Goal: Information Seeking & Learning: Learn about a topic

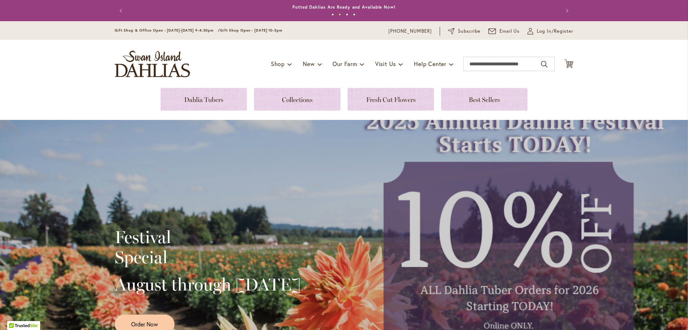
click at [120, 9] on button "Previous" at bounding box center [122, 11] width 14 height 14
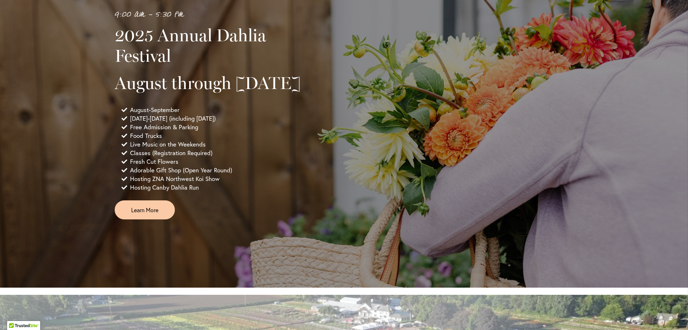
scroll to position [502, 0]
click at [151, 219] on link "Learn More" at bounding box center [145, 209] width 60 height 19
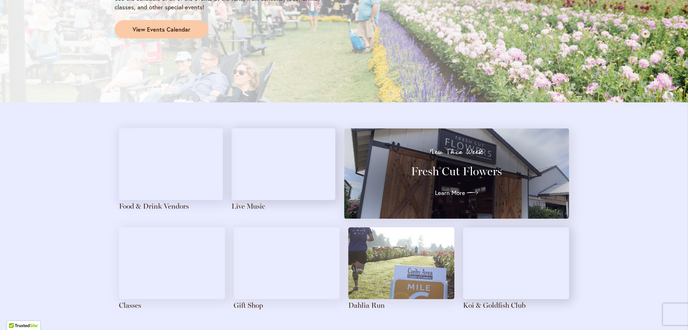
scroll to position [717, 0]
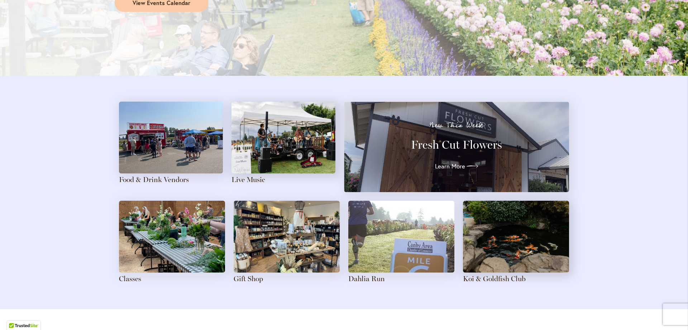
click at [167, 150] on img at bounding box center [171, 137] width 104 height 72
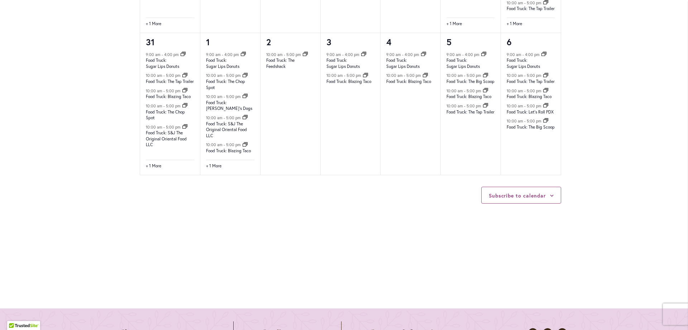
scroll to position [1040, 0]
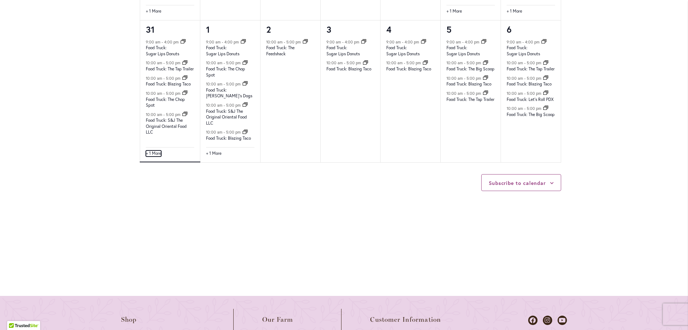
click at [148, 157] on link "+ 1 More" at bounding box center [153, 153] width 15 height 6
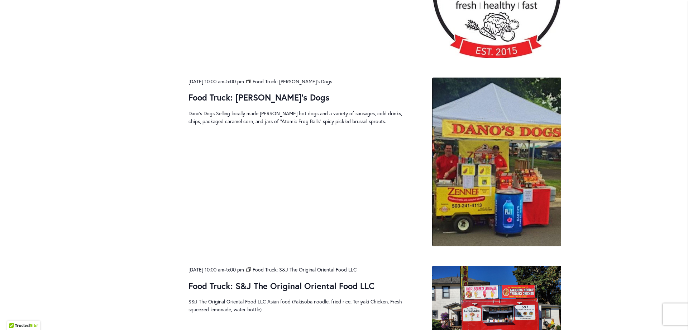
scroll to position [717, 0]
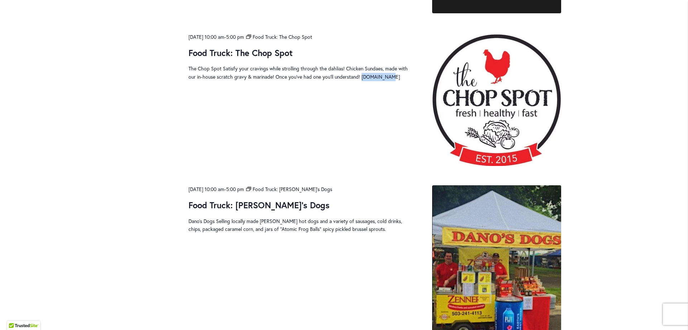
drag, startPoint x: 388, startPoint y: 78, endPoint x: 360, endPoint y: 78, distance: 28.3
click at [360, 78] on p "The Chop Spot Satisfy your cravings while strolling through the dahlias! Chicke…" at bounding box center [302, 73] width 227 height 16
